Goal: Task Accomplishment & Management: Manage account settings

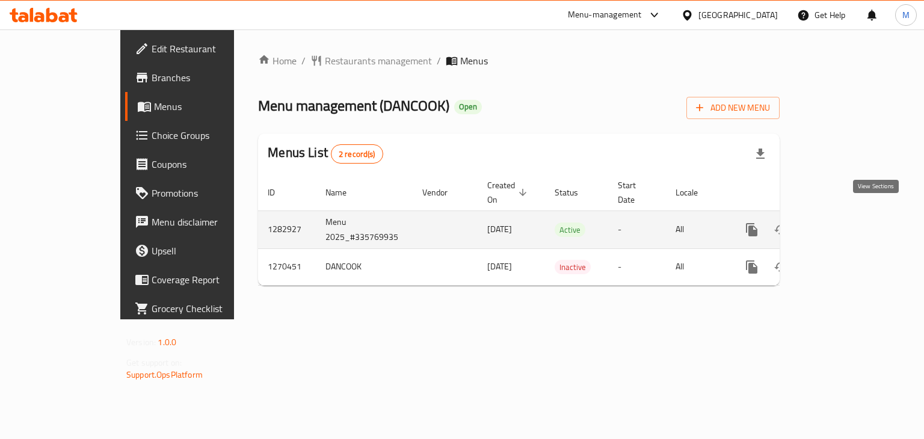
click at [846, 223] on icon "enhanced table" at bounding box center [838, 230] width 14 height 14
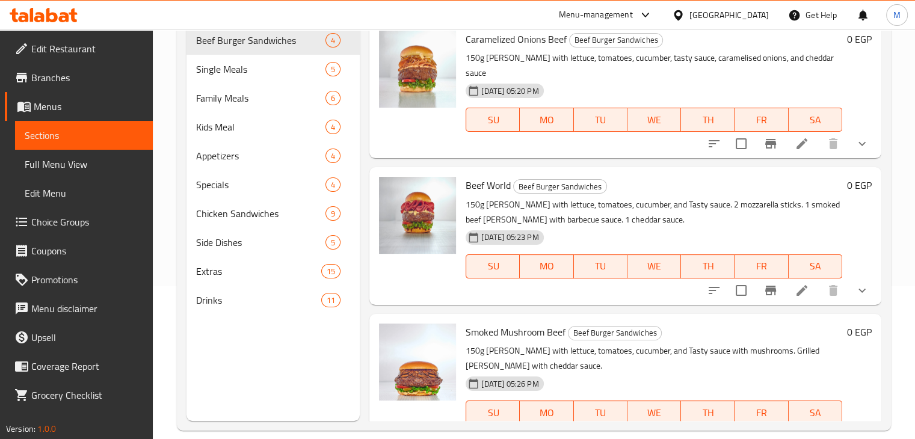
scroll to position [106, 0]
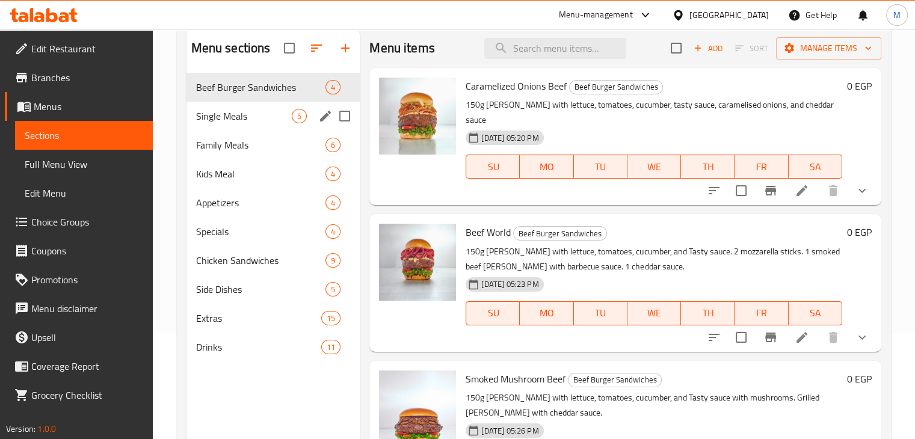
click at [254, 109] on span "Single Meals" at bounding box center [244, 116] width 96 height 14
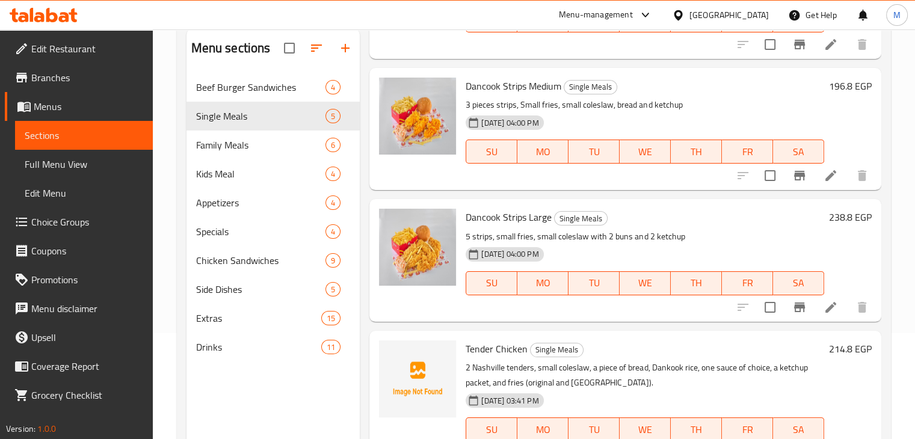
scroll to position [168, 0]
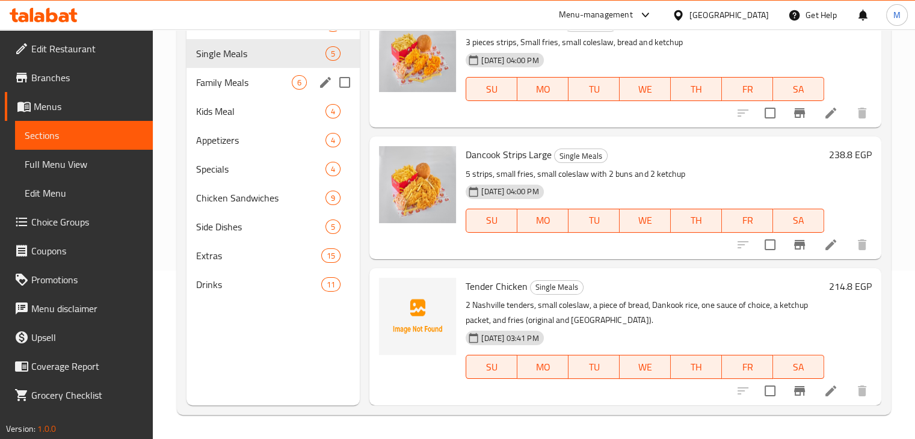
click at [286, 73] on div "Family Meals 6" at bounding box center [273, 82] width 174 height 29
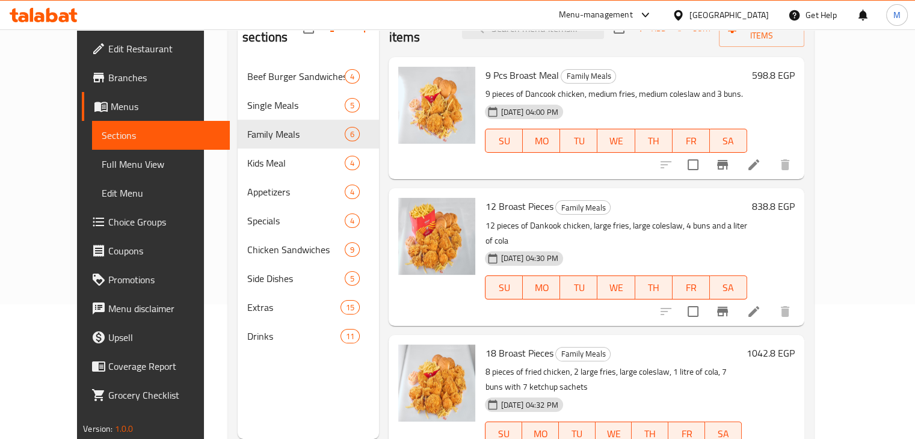
scroll to position [79, 0]
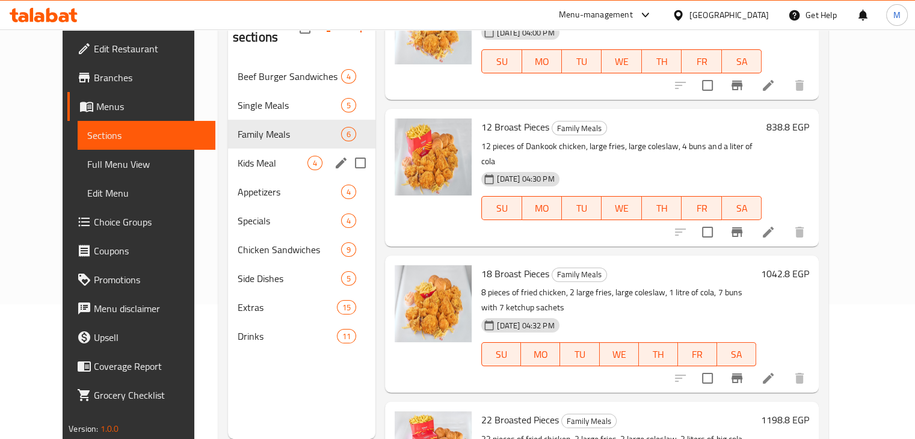
click at [280, 152] on div "Kids Meal 4" at bounding box center [302, 163] width 148 height 29
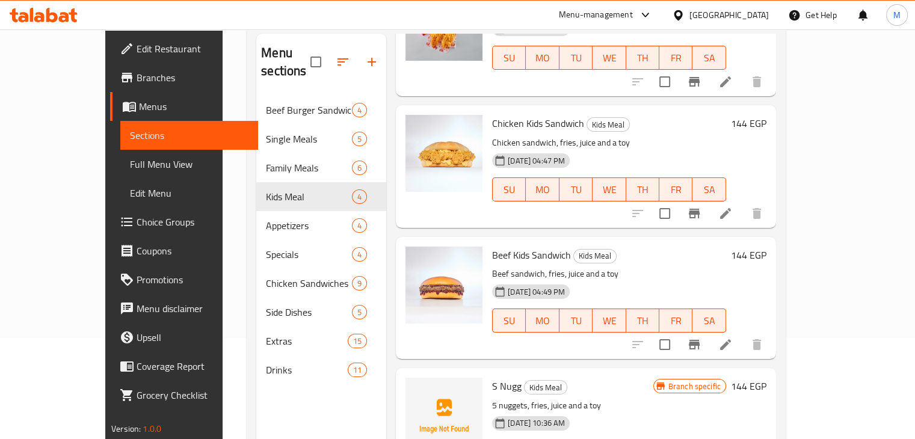
scroll to position [168, 0]
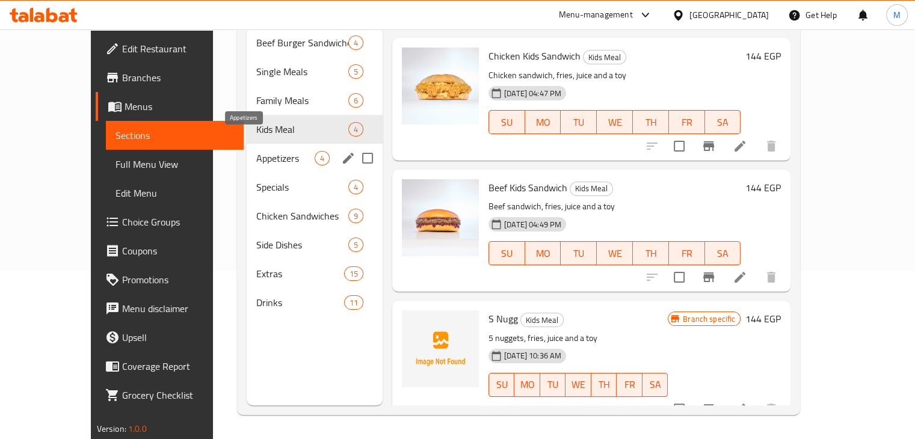
click at [264, 151] on span "Appetizers" at bounding box center [285, 158] width 58 height 14
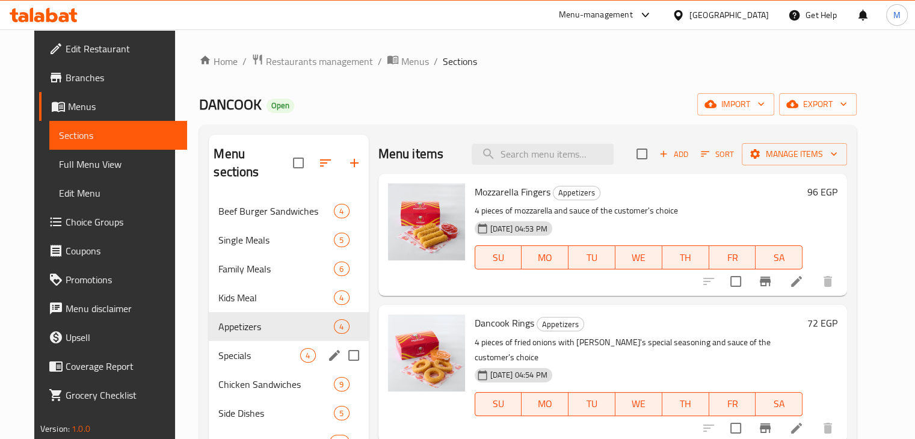
click at [266, 348] on span "Specials" at bounding box center [259, 355] width 82 height 14
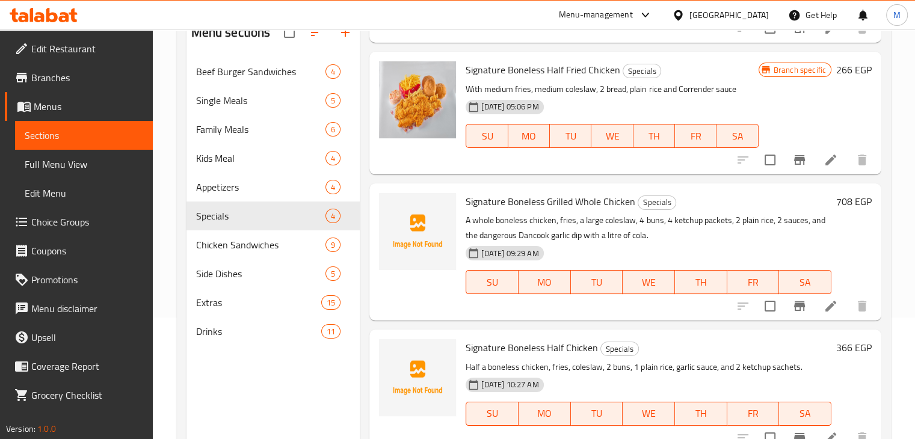
scroll to position [122, 0]
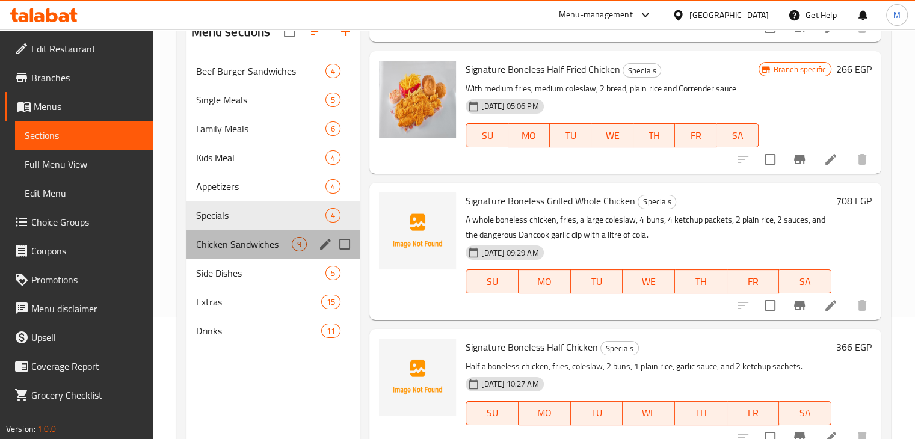
click at [238, 237] on span "Chicken Sandwiches" at bounding box center [244, 244] width 96 height 14
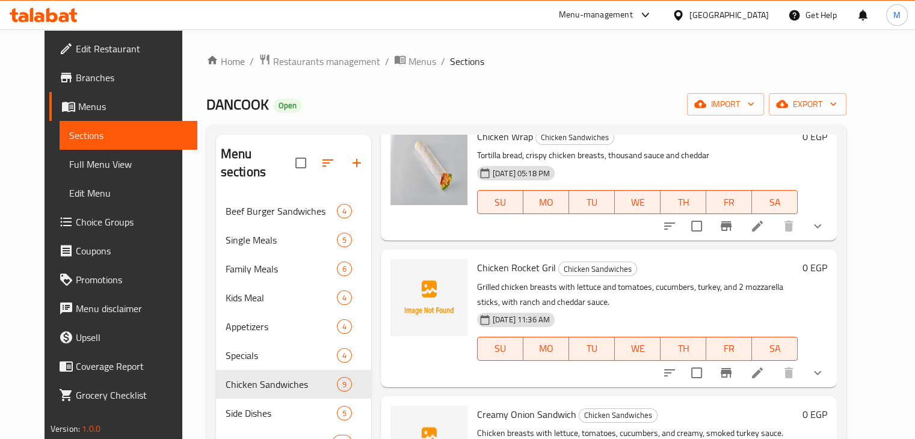
scroll to position [636, 0]
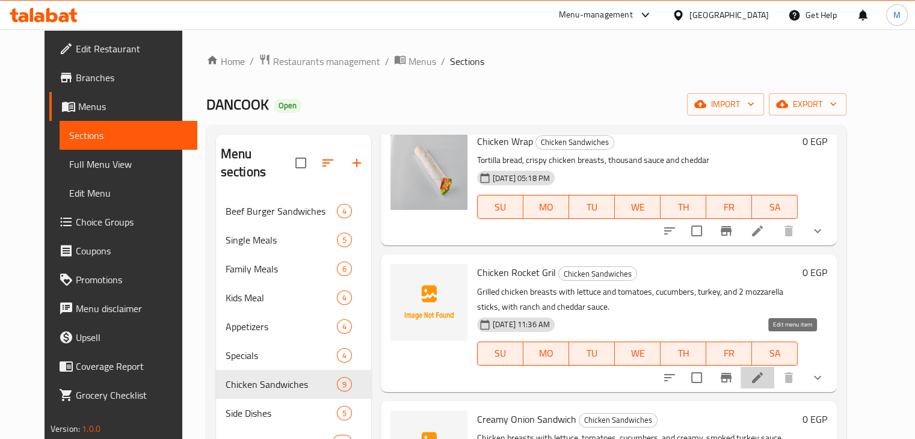
click at [764, 371] on icon at bounding box center [757, 378] width 14 height 14
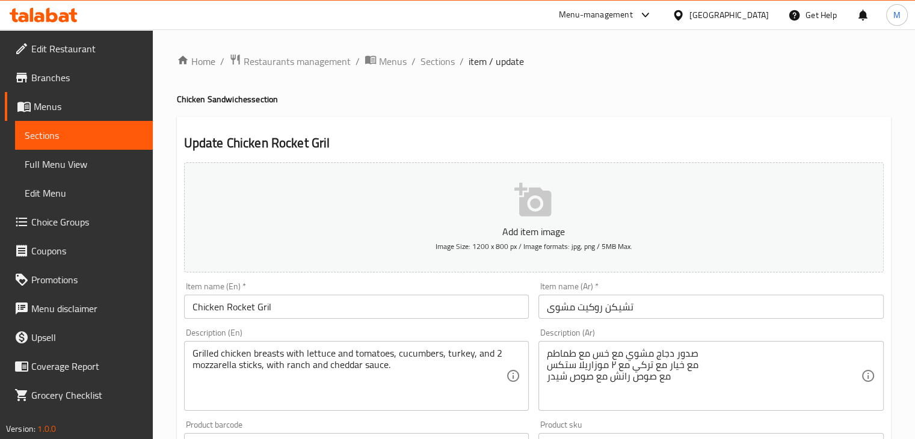
click at [310, 310] on input "Chicken Rocket Gril" at bounding box center [356, 307] width 345 height 24
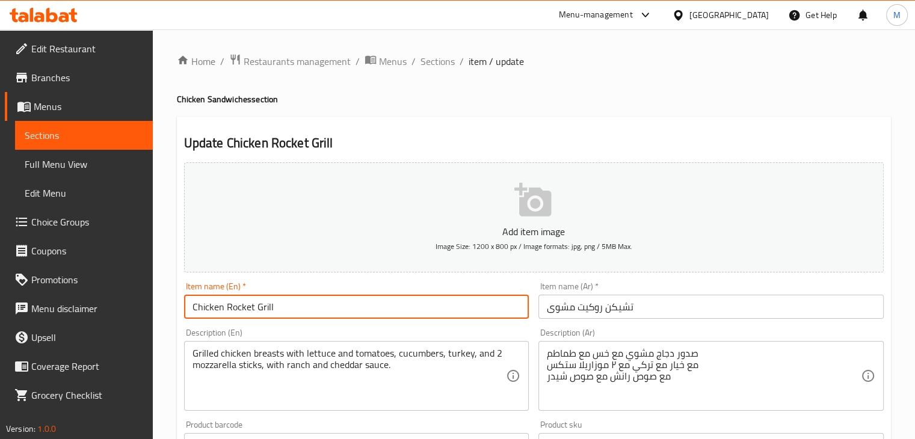
type input "Chicken Rocket Grill"
click at [378, 289] on div "Item name (En)   * Chicken Rocket Grill Item name (En) *" at bounding box center [356, 300] width 345 height 37
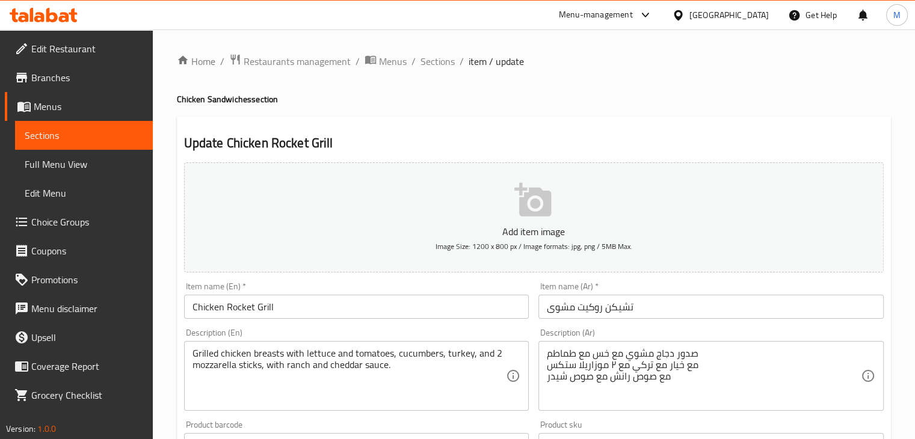
scroll to position [437, 0]
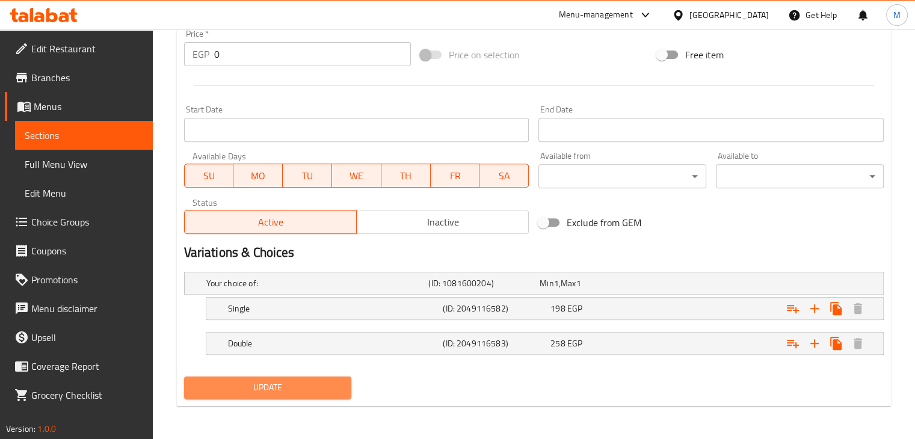
click at [318, 395] on button "Update" at bounding box center [268, 388] width 168 height 22
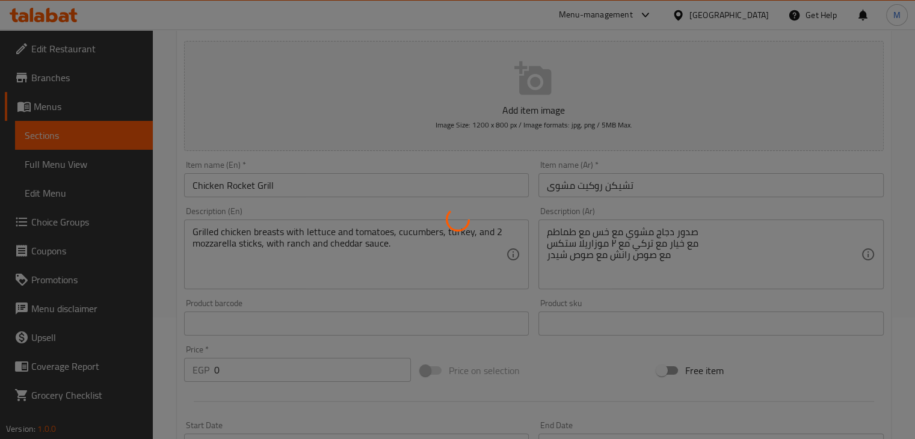
scroll to position [0, 0]
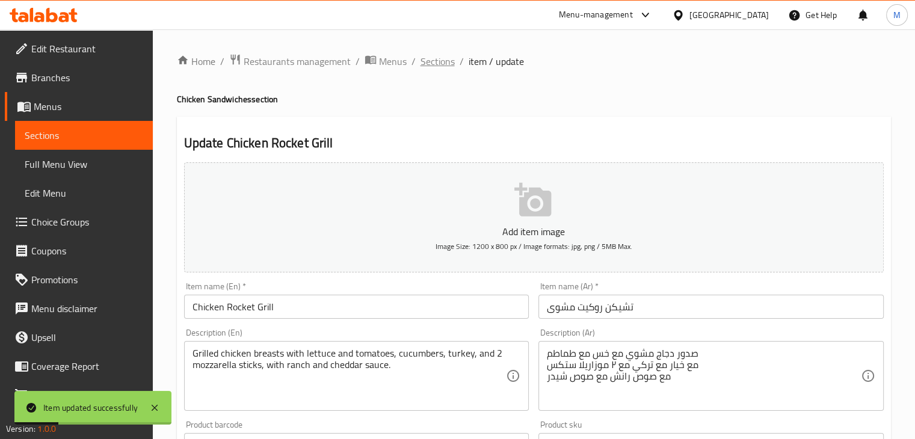
click at [424, 66] on span "Sections" at bounding box center [437, 61] width 34 height 14
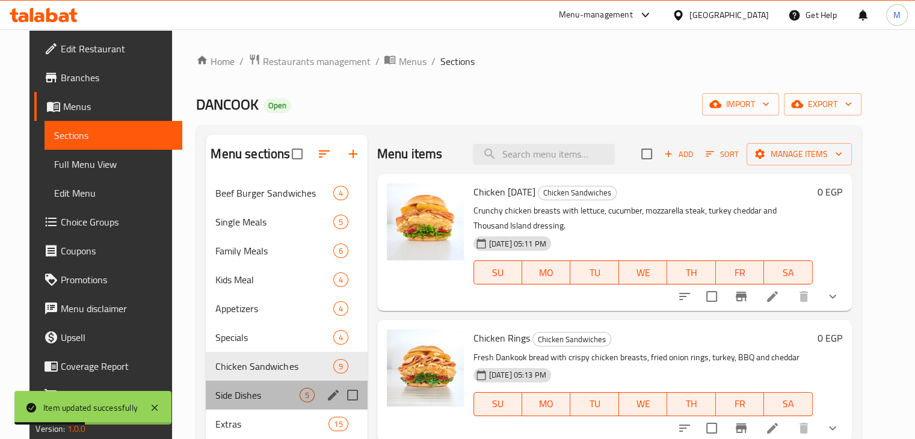
click at [238, 407] on div "Side Dishes 5" at bounding box center [286, 395] width 161 height 29
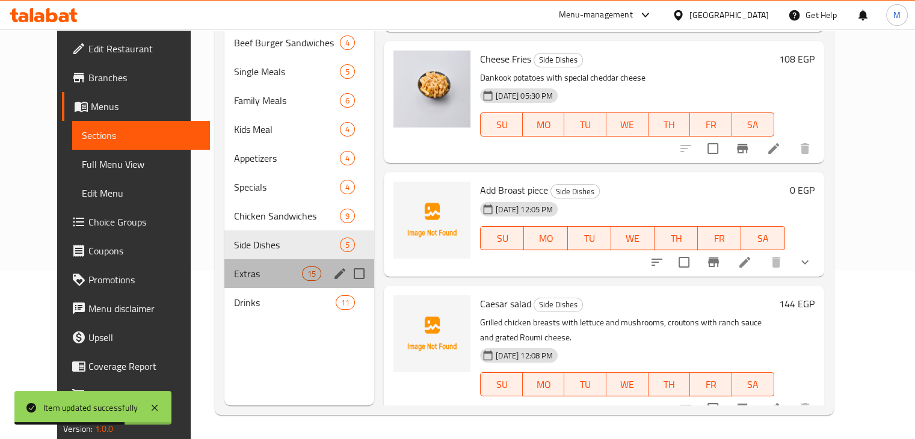
click at [251, 263] on div "Extras 15" at bounding box center [299, 273] width 150 height 29
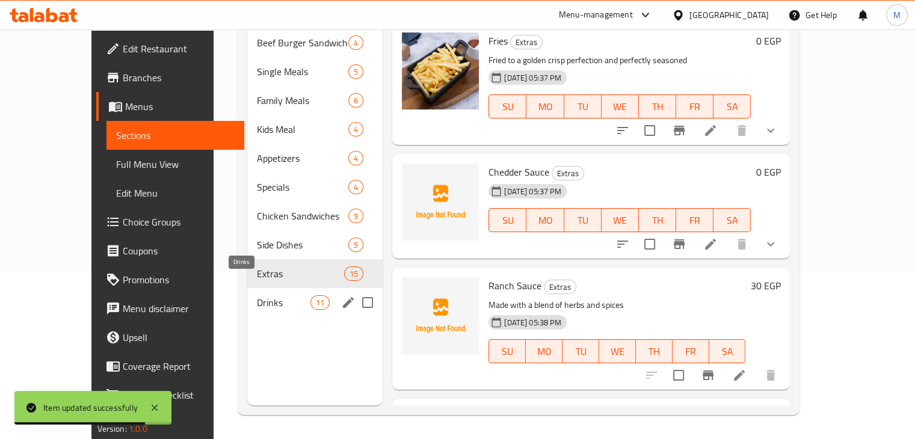
click at [257, 295] on span "Drinks" at bounding box center [284, 302] width 54 height 14
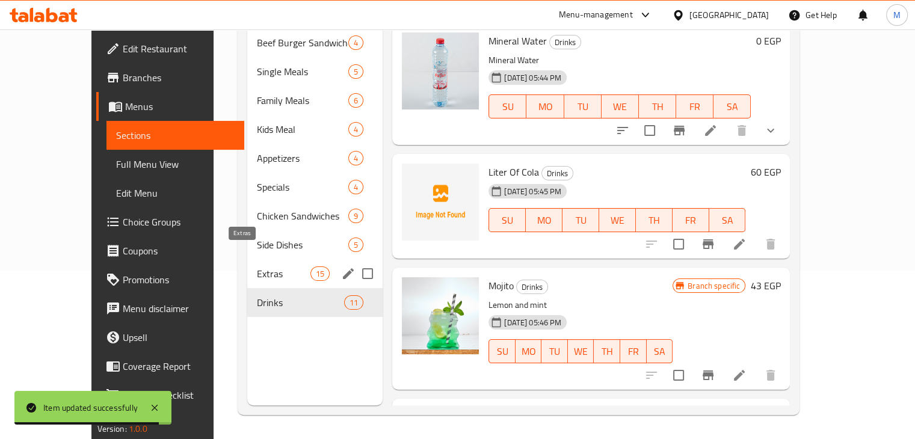
click at [257, 266] on span "Extras" at bounding box center [284, 273] width 54 height 14
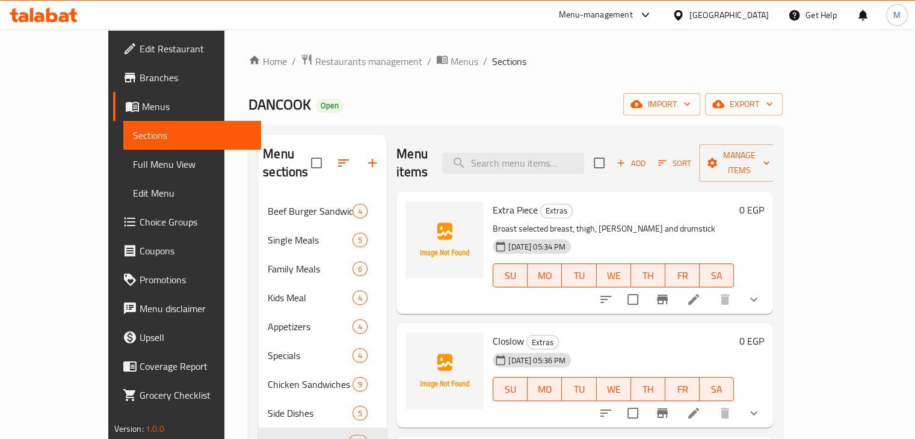
click at [651, 221] on p "Broast selected breast, thigh, [PERSON_NAME] and drumstick" at bounding box center [613, 228] width 241 height 15
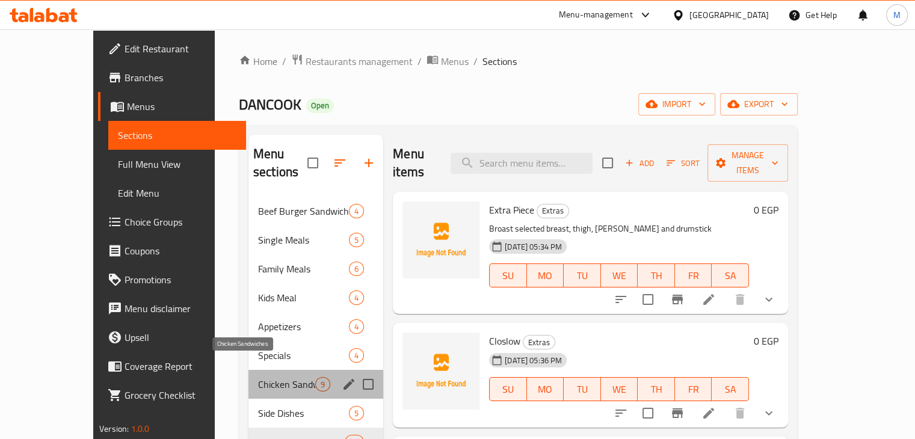
click at [281, 377] on span "Chicken Sandwiches" at bounding box center [286, 384] width 57 height 14
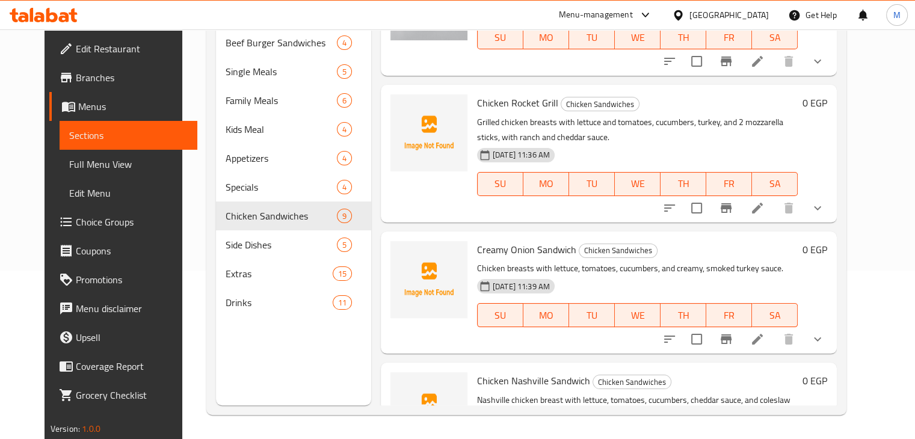
scroll to position [638, 0]
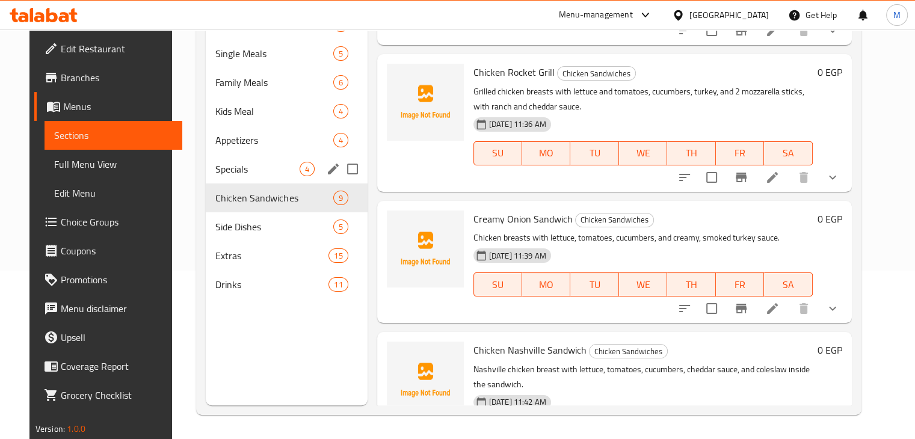
click at [281, 164] on span "Specials" at bounding box center [257, 169] width 84 height 14
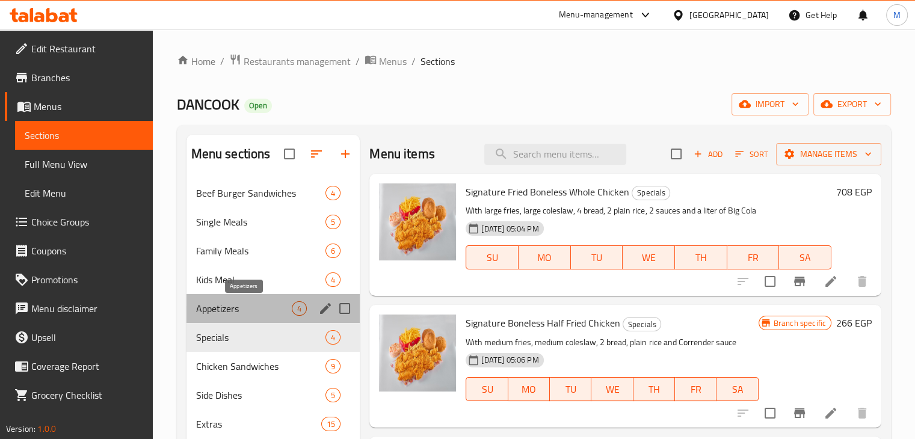
click at [257, 303] on span "Appetizers" at bounding box center [244, 308] width 96 height 14
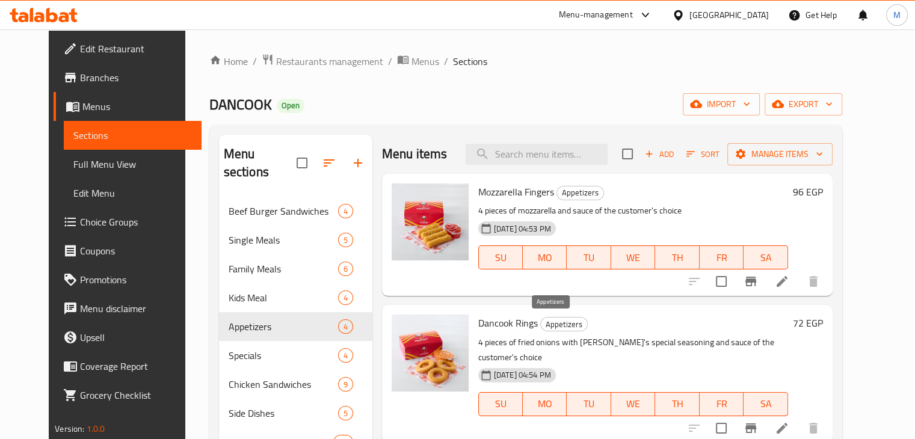
click at [558, 317] on div "Appetizers" at bounding box center [564, 324] width 48 height 14
